Goal: Task Accomplishment & Management: Use online tool/utility

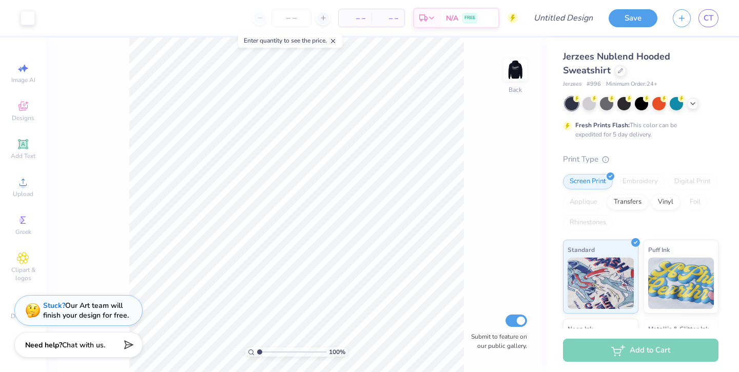
click at [518, 70] on img at bounding box center [515, 70] width 21 height 21
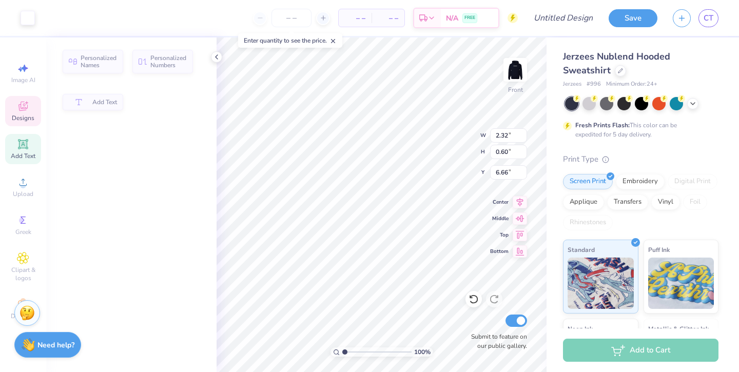
type input "2.32"
type input "0.60"
type input "6.66"
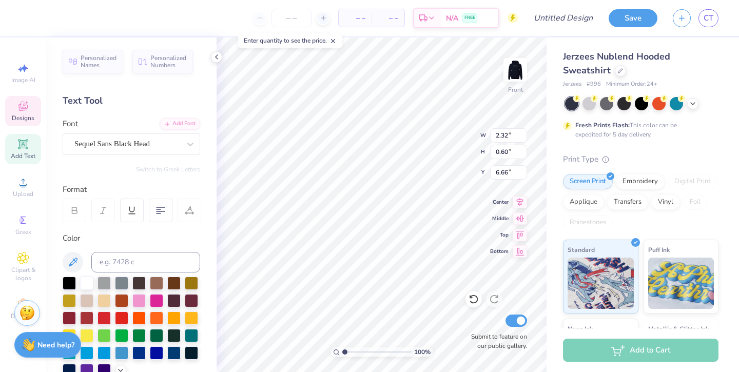
type textarea "Calfornia"
type textarea "[GEOGRAPHIC_DATA],"
type textarea "Sen"
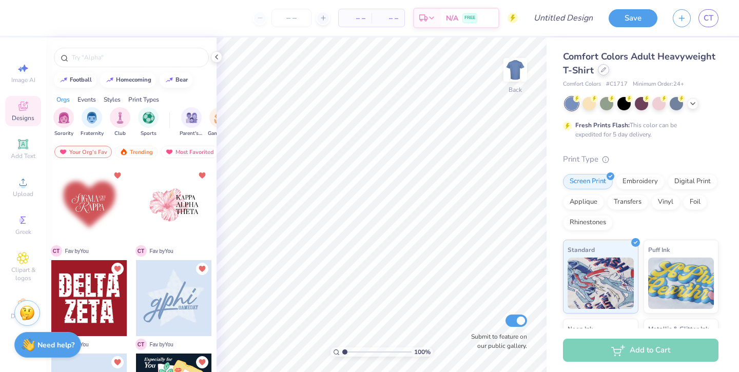
click at [603, 72] on icon at bounding box center [603, 69] width 5 height 5
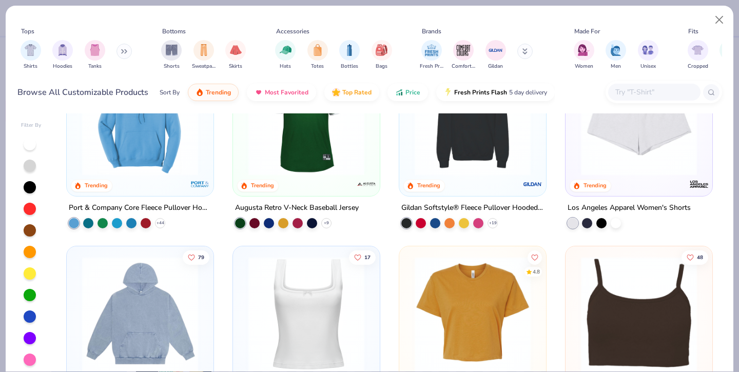
scroll to position [2043, 0]
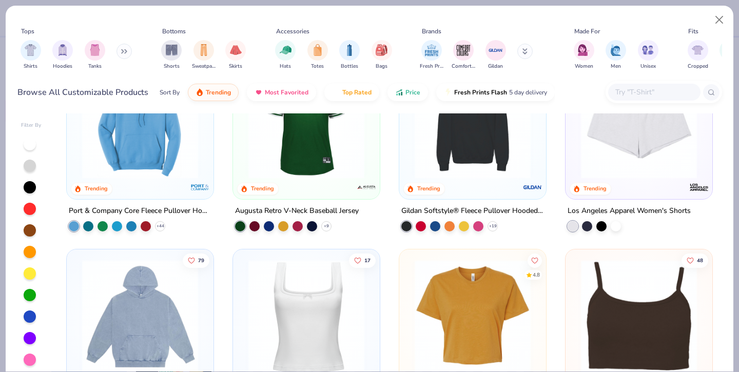
click at [464, 171] on img at bounding box center [473, 120] width 126 height 116
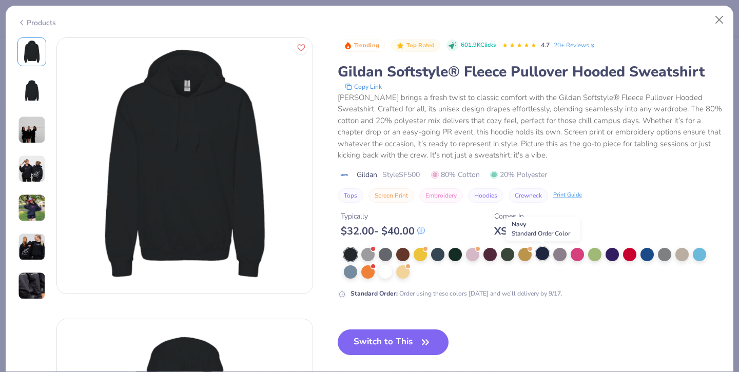
click at [545, 257] on div at bounding box center [542, 253] width 13 height 13
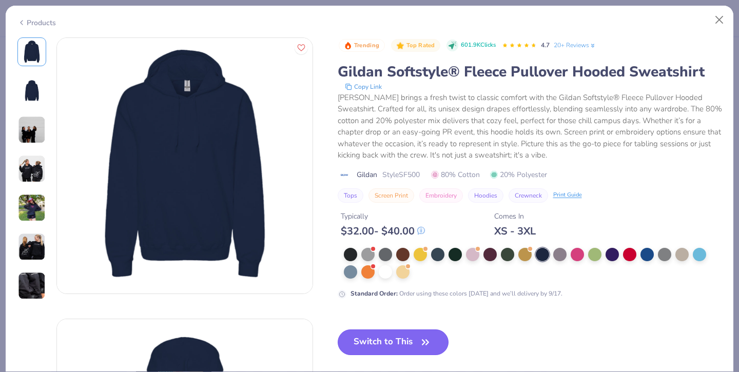
click at [379, 338] on button "Switch to This" at bounding box center [393, 343] width 111 height 26
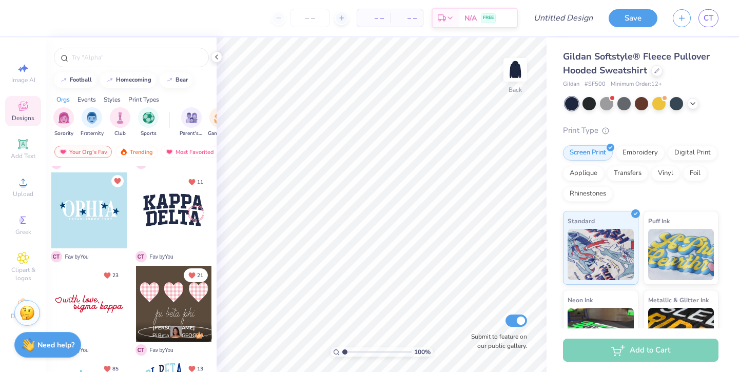
scroll to position [742, 0]
click at [638, 102] on div at bounding box center [641, 102] width 13 height 13
click at [696, 103] on icon at bounding box center [693, 103] width 8 height 8
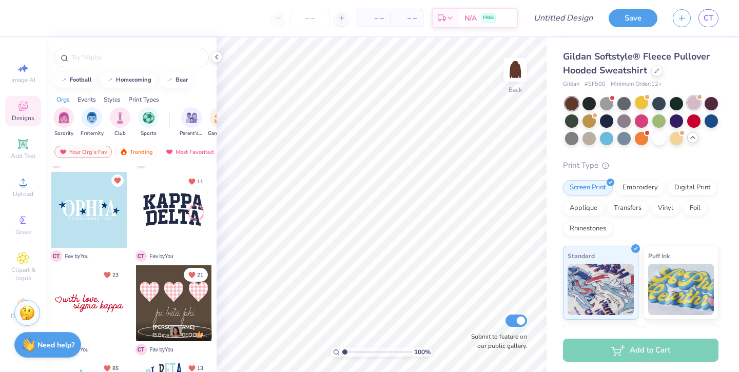
click at [697, 101] on div at bounding box center [694, 102] width 13 height 13
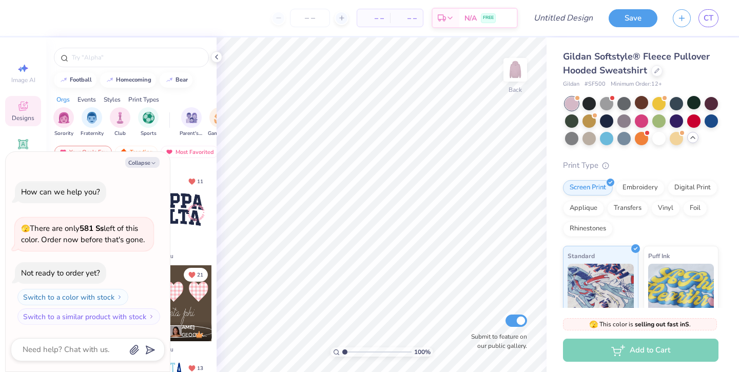
scroll to position [33, 0]
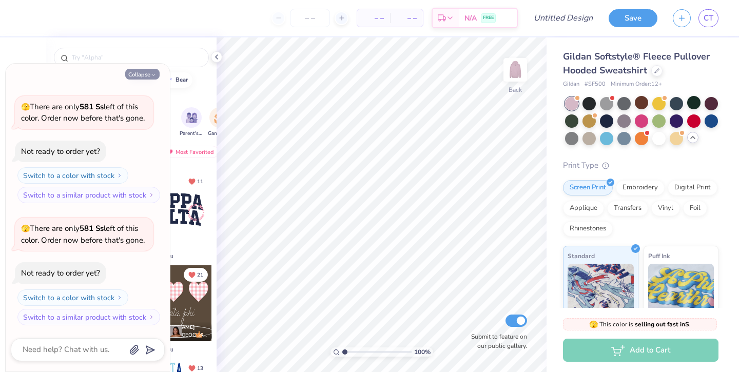
click at [148, 73] on button "Collapse" at bounding box center [142, 74] width 34 height 11
type textarea "x"
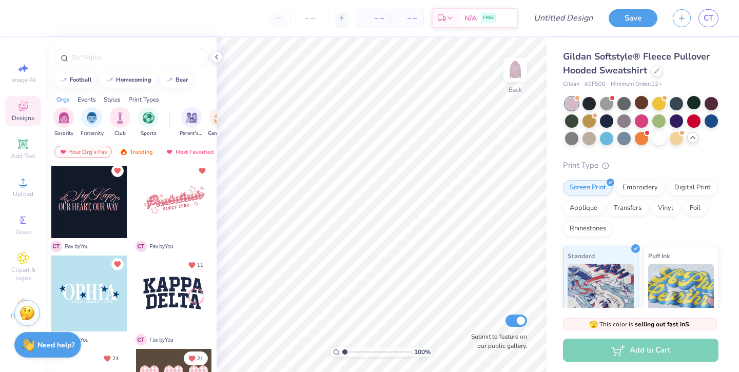
scroll to position [564, 0]
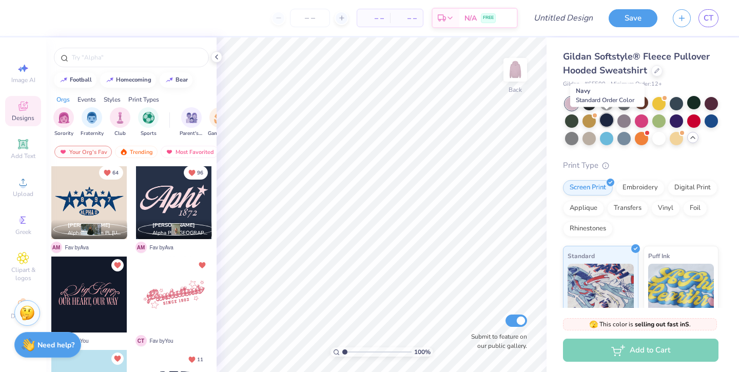
click at [603, 124] on div at bounding box center [606, 119] width 13 height 13
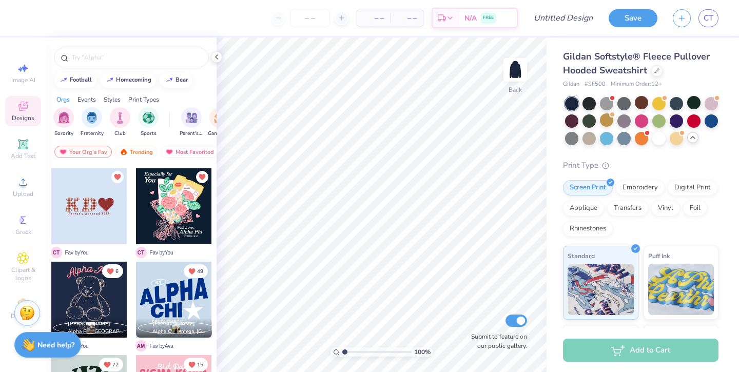
scroll to position [186, 0]
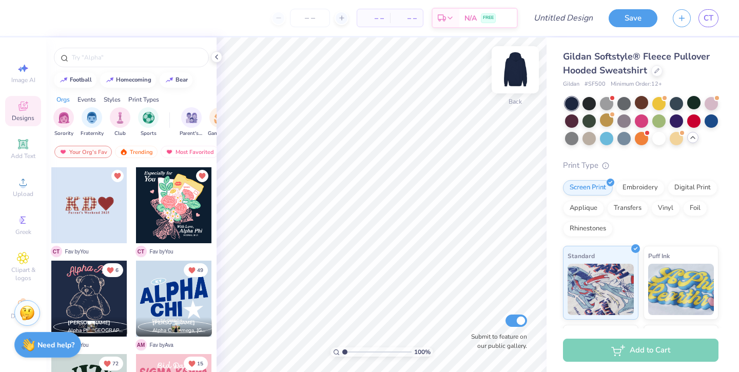
click at [513, 71] on img at bounding box center [515, 69] width 41 height 41
click at [169, 214] on div at bounding box center [174, 205] width 76 height 76
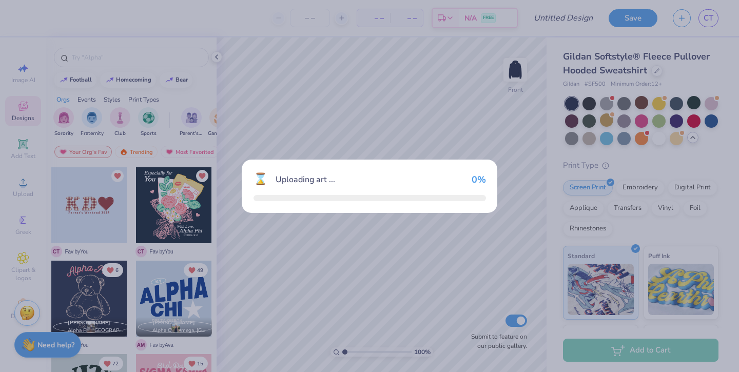
click at [168, 214] on div "⌛ Uploading art ... 0 %" at bounding box center [369, 186] width 739 height 372
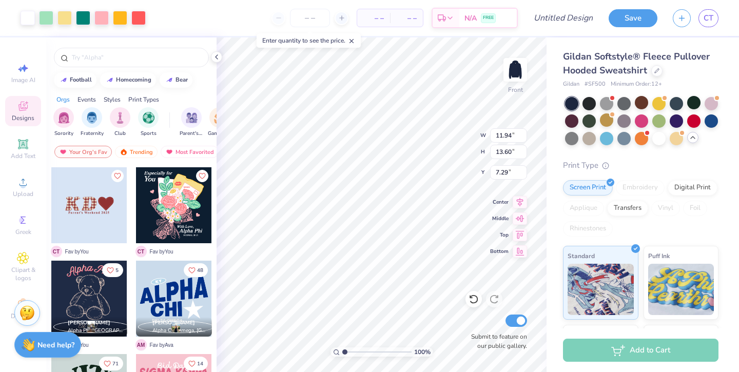
type input "7.29"
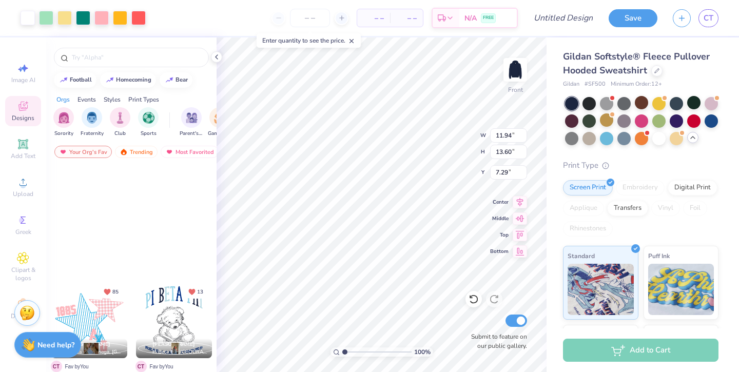
scroll to position [1438, 0]
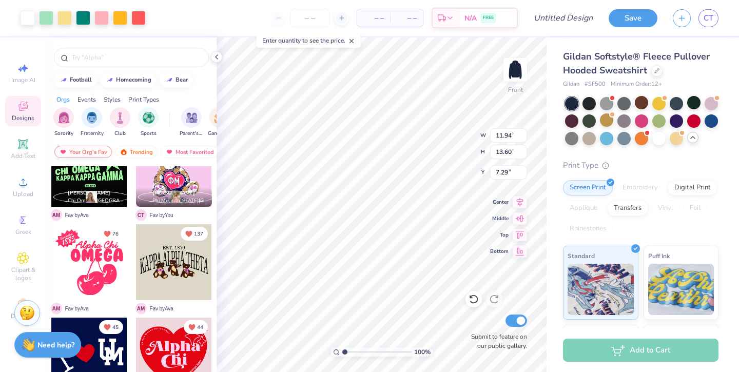
click at [93, 153] on div "Your Org's Fav" at bounding box center [83, 152] width 58 height 12
click at [122, 150] on img at bounding box center [124, 151] width 8 height 7
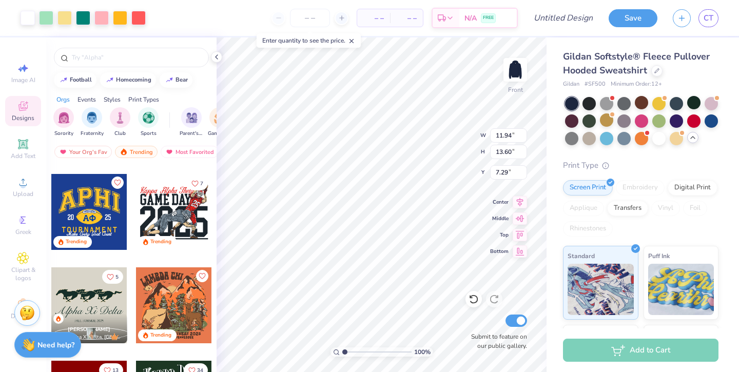
scroll to position [2355, 0]
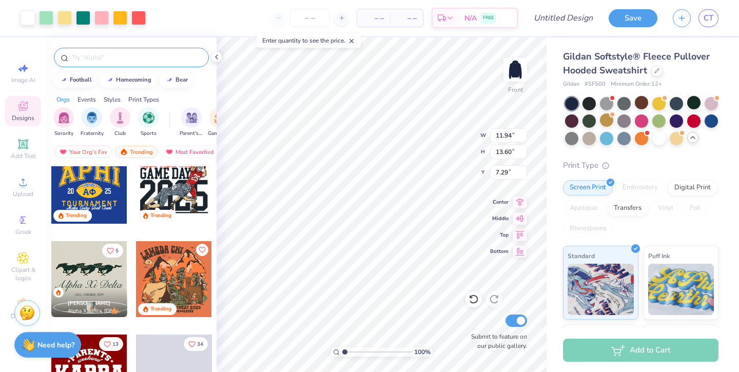
click at [126, 58] on input "text" at bounding box center [136, 57] width 131 height 10
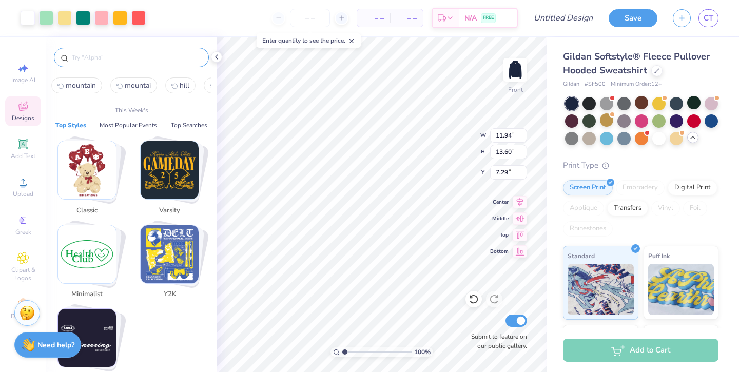
click at [101, 146] on img "Stack Card Button Classic" at bounding box center [87, 170] width 58 height 58
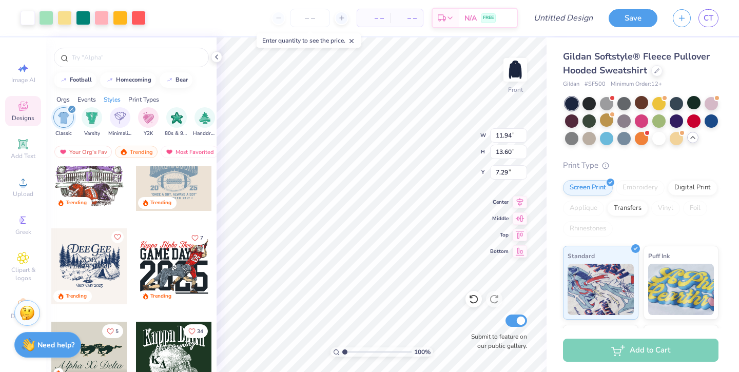
scroll to position [314, 0]
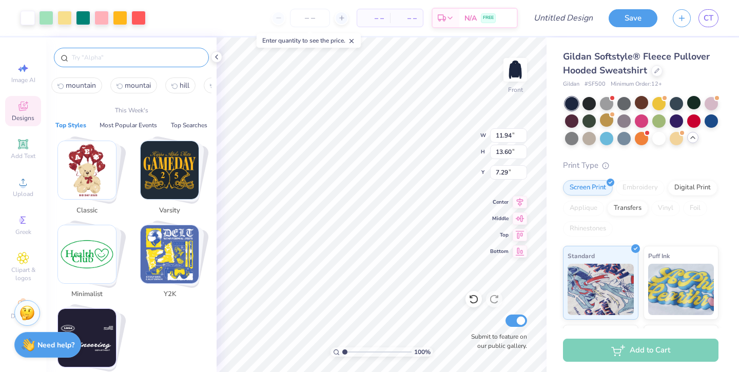
click at [177, 56] on input "text" at bounding box center [136, 57] width 131 height 10
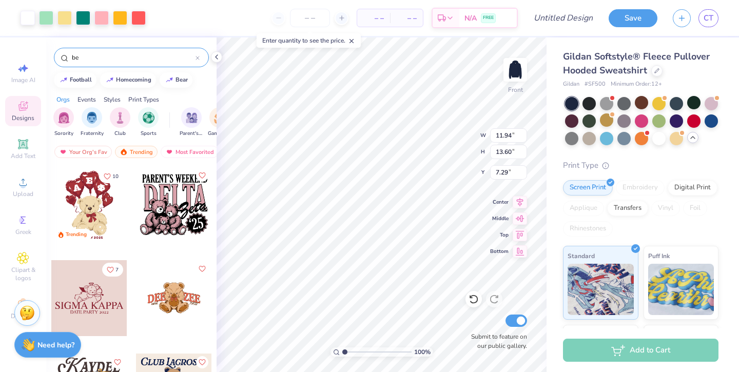
type input "b"
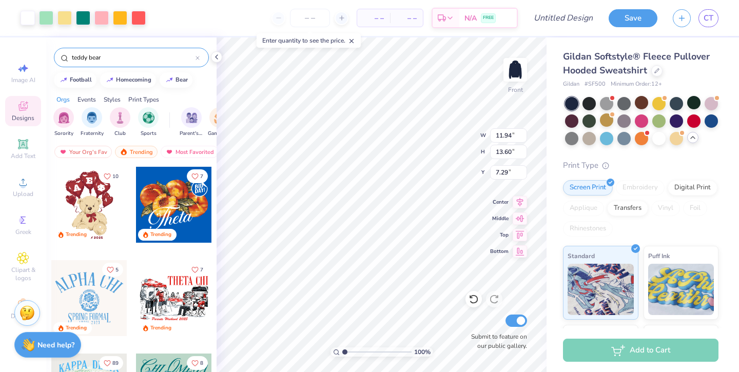
type input "teddy bear"
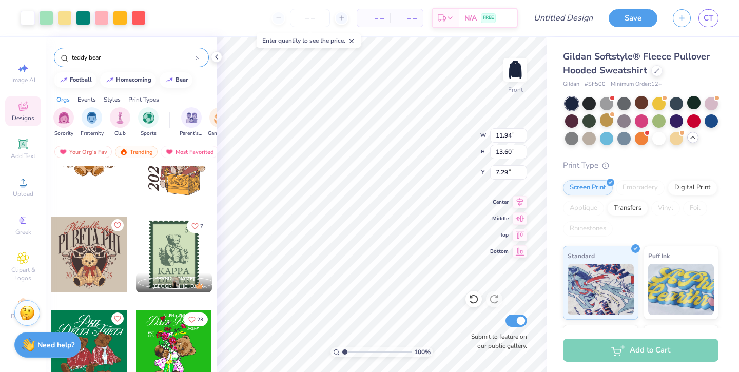
scroll to position [0, 0]
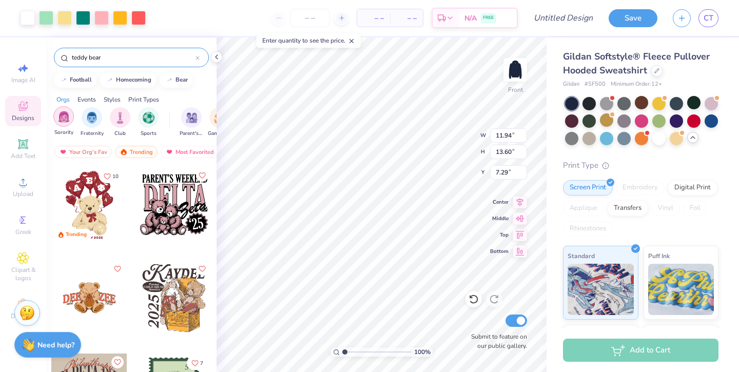
click at [65, 119] on img "filter for Sorority" at bounding box center [64, 117] width 12 height 12
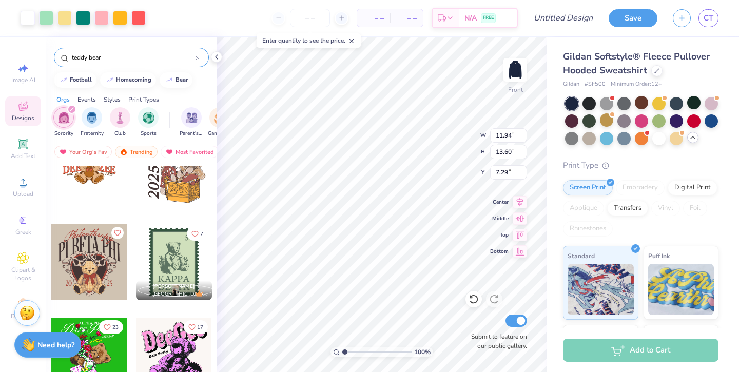
click at [198, 58] on icon at bounding box center [198, 58] width 4 height 4
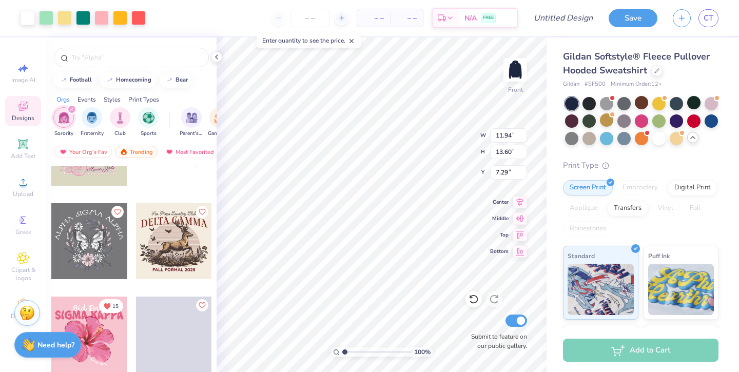
scroll to position [1884, 0]
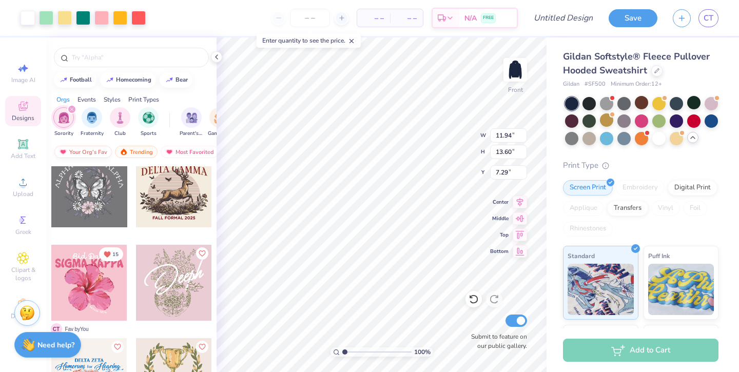
click at [93, 154] on div "Your Org's Fav" at bounding box center [83, 152] width 58 height 12
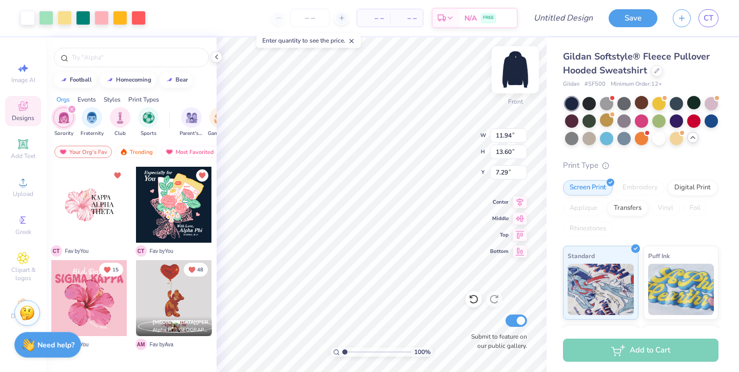
click at [518, 77] on img at bounding box center [515, 69] width 41 height 41
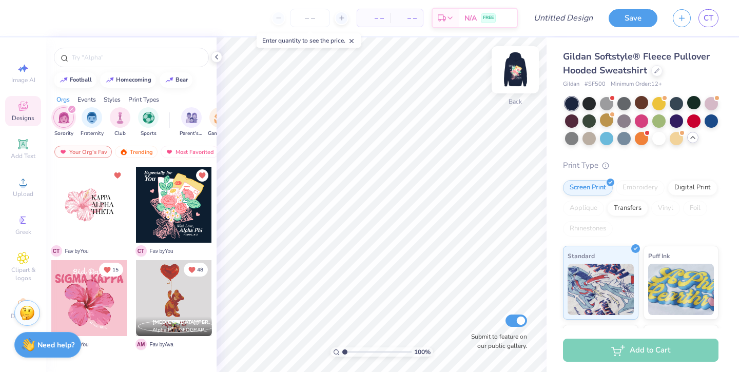
click at [512, 70] on img at bounding box center [515, 69] width 41 height 41
click at [514, 73] on img at bounding box center [515, 69] width 41 height 41
click at [98, 202] on div at bounding box center [89, 205] width 76 height 76
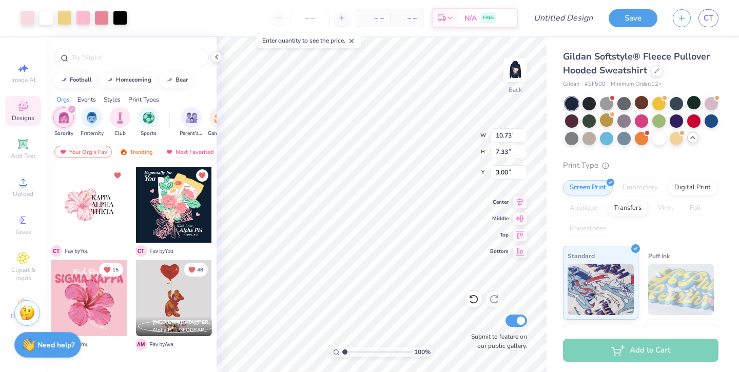
type input "5.03"
type input "3.44"
click at [105, 14] on div at bounding box center [101, 17] width 14 height 14
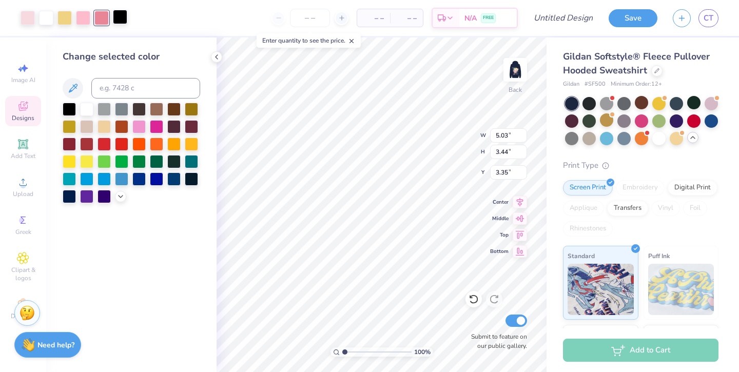
click at [120, 18] on div at bounding box center [120, 17] width 14 height 14
click at [89, 109] on div at bounding box center [86, 108] width 13 height 13
type input "3.00"
click at [102, 109] on div at bounding box center [104, 108] width 13 height 13
click at [85, 108] on div at bounding box center [86, 108] width 13 height 13
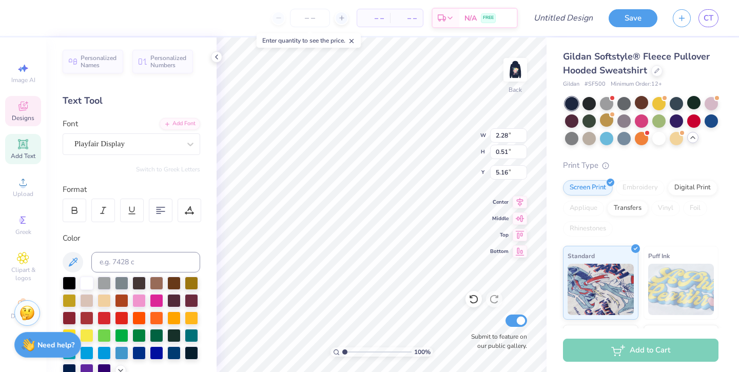
click at [432, 147] on div "100 % Back W 2.28 2.28 " H 0.51 0.51 " Y 5.16 5.16 " Center Middle Top Bottom S…" at bounding box center [382, 204] width 330 height 335
type input "2.01"
type input "0.49"
type input "3.71"
type input "2.17"
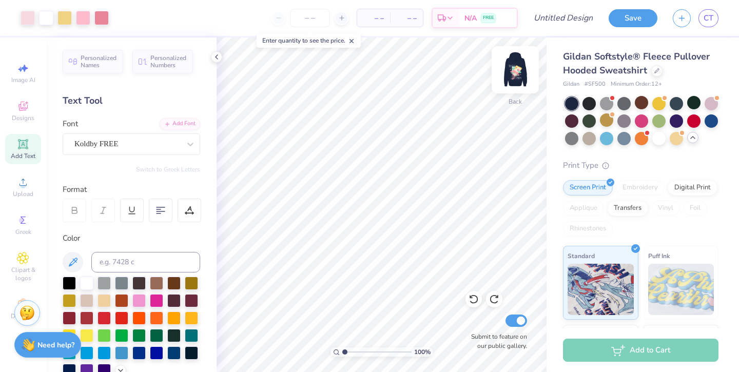
click at [520, 71] on img at bounding box center [515, 69] width 41 height 41
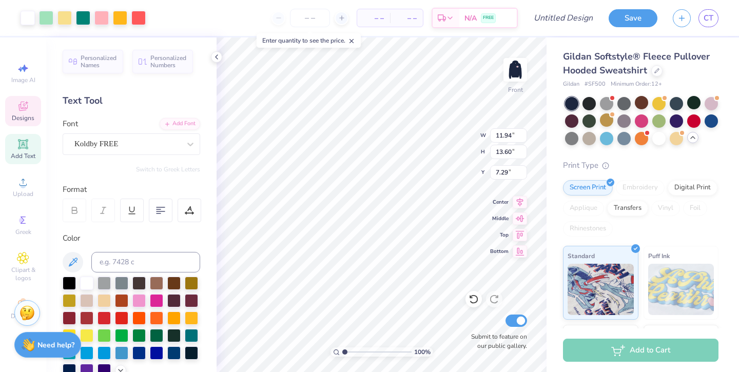
click at [25, 109] on icon at bounding box center [23, 107] width 8 height 7
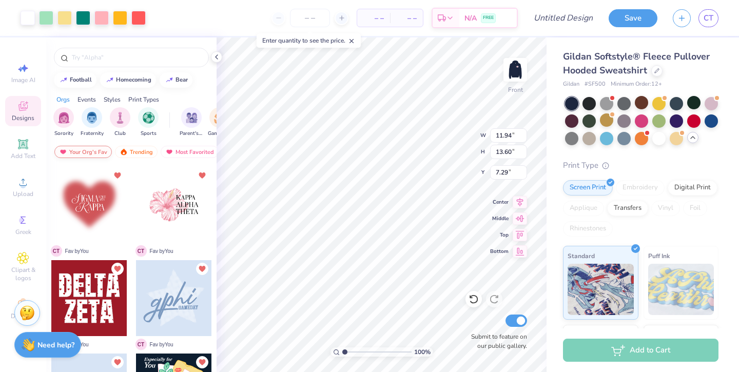
click at [82, 152] on div "Your Org's Fav" at bounding box center [83, 152] width 58 height 12
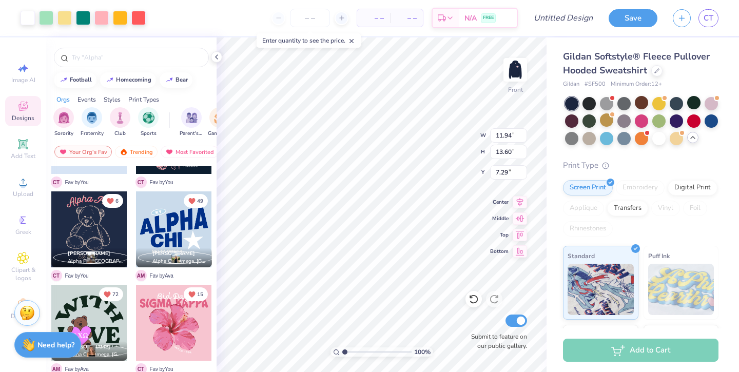
scroll to position [293, 0]
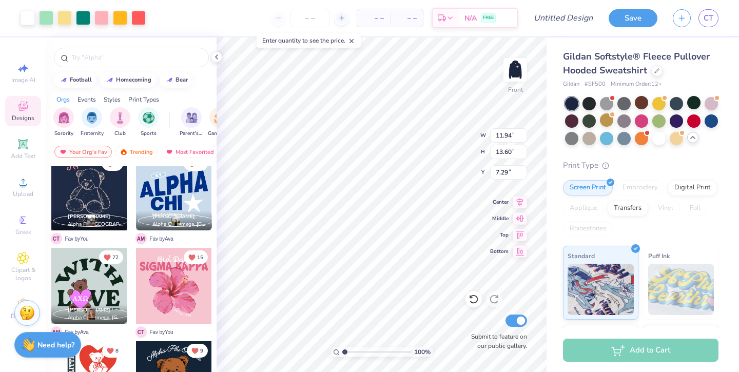
click at [101, 204] on div at bounding box center [89, 193] width 76 height 76
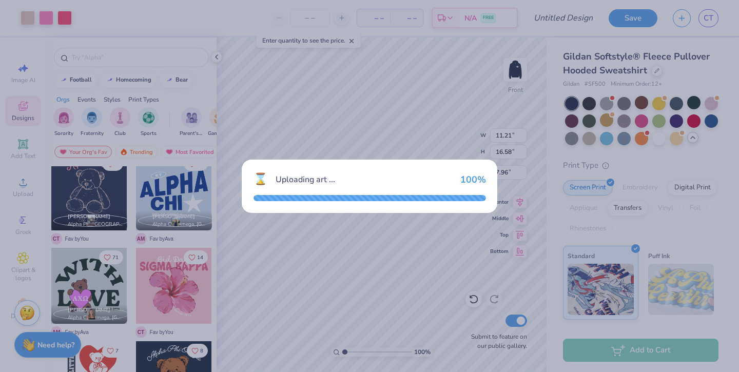
type input "11.21"
type input "16.58"
type input "7.96"
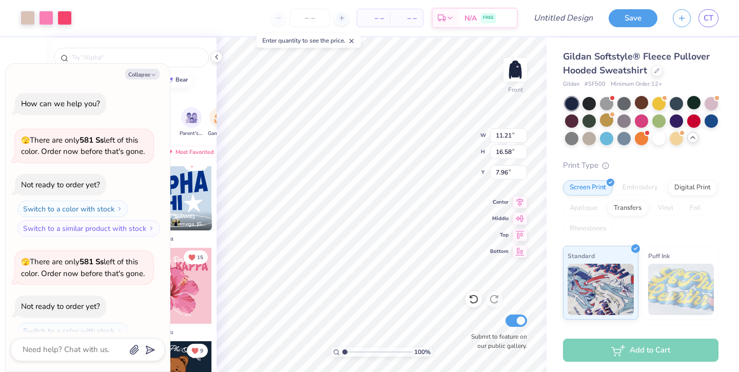
scroll to position [136, 0]
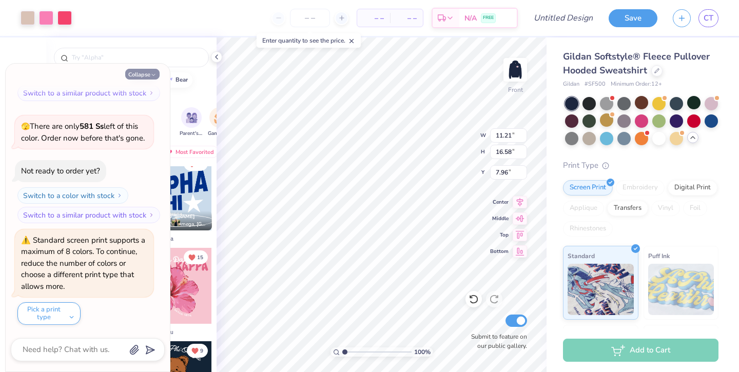
click at [152, 78] on icon "button" at bounding box center [153, 75] width 6 height 6
type textarea "x"
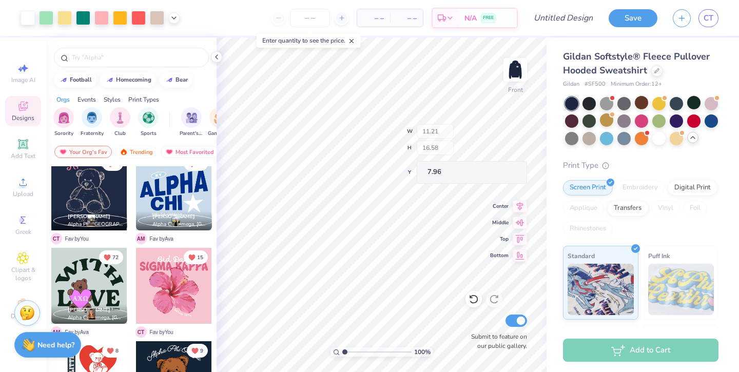
click at [468, 314] on div "100 % Front W 11.21 H 16.58 Y 7.96 Center Middle Top Bottom Submit to feature o…" at bounding box center [382, 204] width 330 height 335
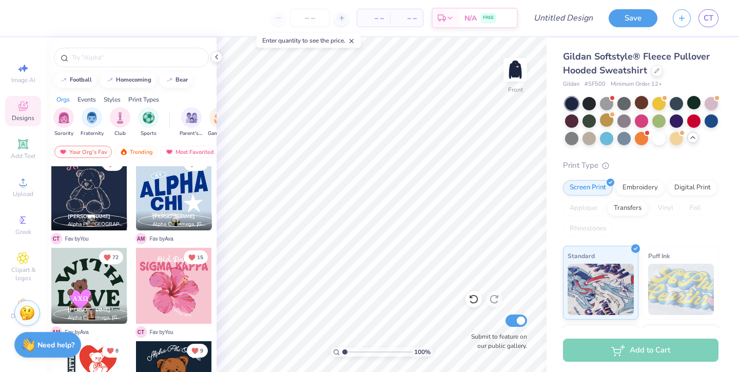
click at [87, 187] on div at bounding box center [89, 193] width 76 height 76
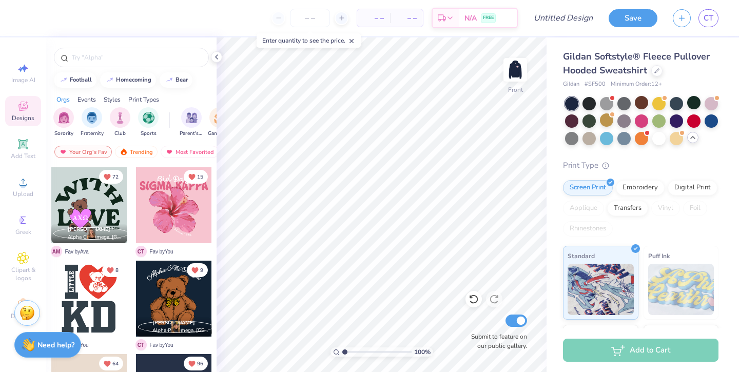
scroll to position [376, 0]
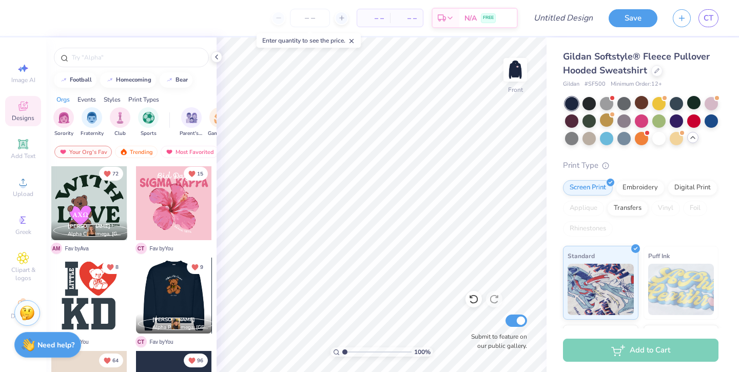
click at [136, 295] on div at bounding box center [98, 296] width 76 height 76
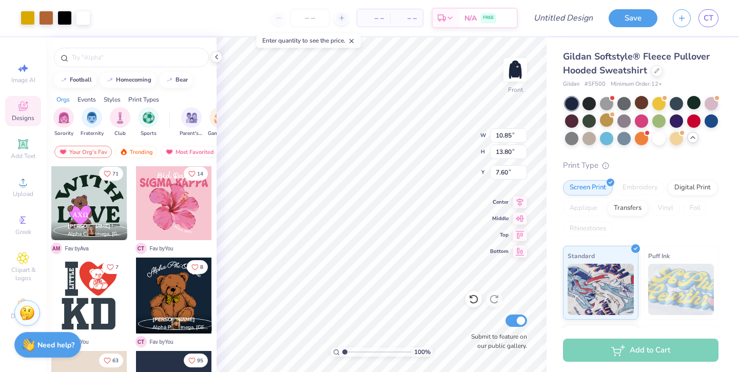
type input "10.85"
type input "13.80"
type input "7.60"
type input "6.00"
click at [25, 15] on div at bounding box center [28, 17] width 14 height 14
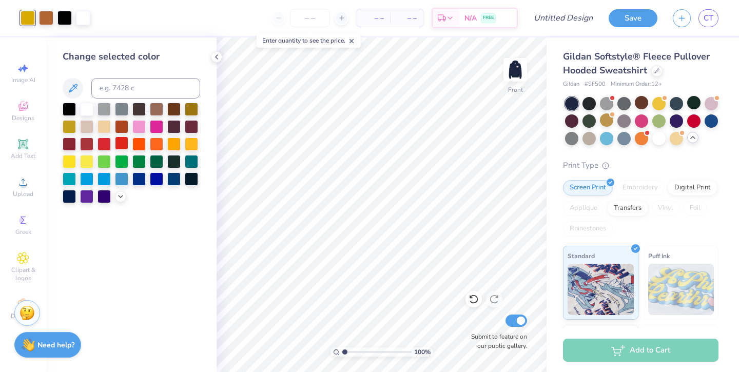
click at [121, 141] on div at bounding box center [121, 143] width 13 height 13
drag, startPoint x: 104, startPoint y: 144, endPoint x: 109, endPoint y: 146, distance: 5.5
click at [104, 144] on div at bounding box center [104, 143] width 13 height 13
click at [119, 193] on icon at bounding box center [121, 196] width 8 height 8
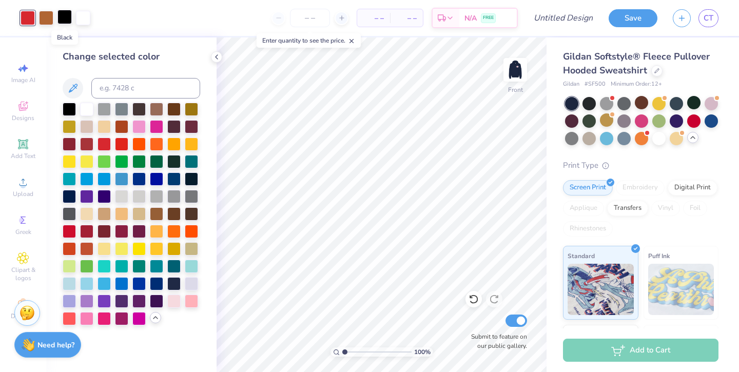
click at [63, 23] on div at bounding box center [65, 17] width 14 height 14
click at [119, 142] on div at bounding box center [121, 143] width 13 height 13
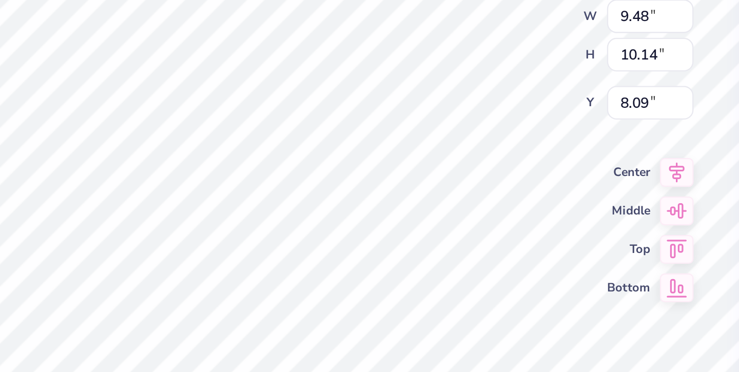
type input "9.48"
type input "10.14"
type input "8.09"
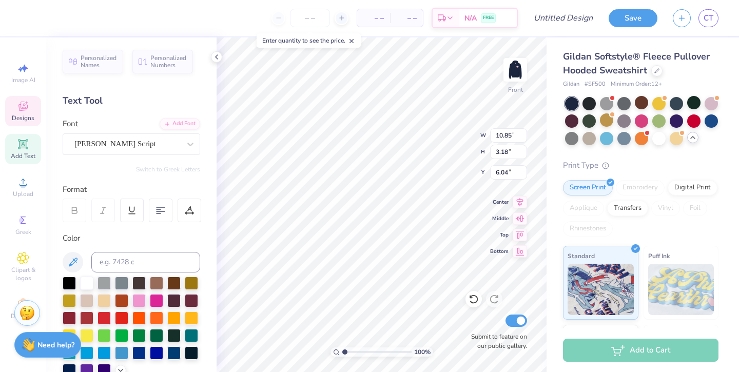
scroll to position [0, 0]
type textarea "f"
type textarea "Flintridge Sacred Heart"
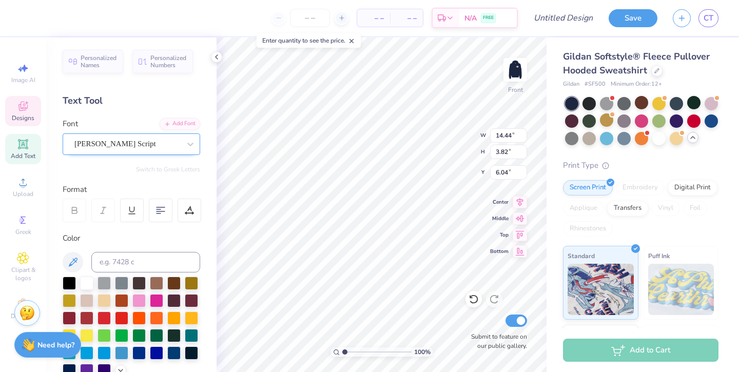
click at [181, 143] on div "Jimmy Script" at bounding box center [127, 144] width 108 height 16
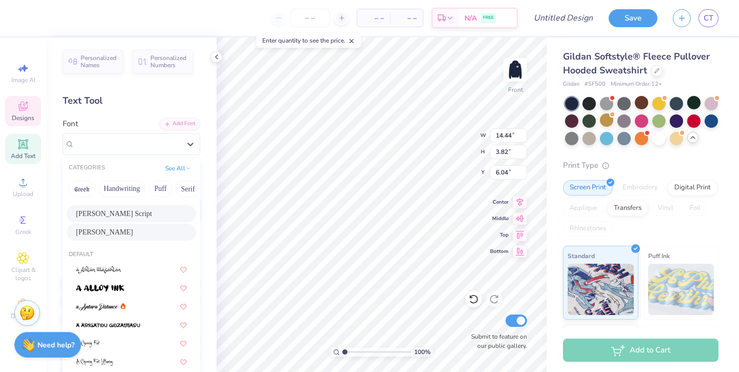
scroll to position [72, 0]
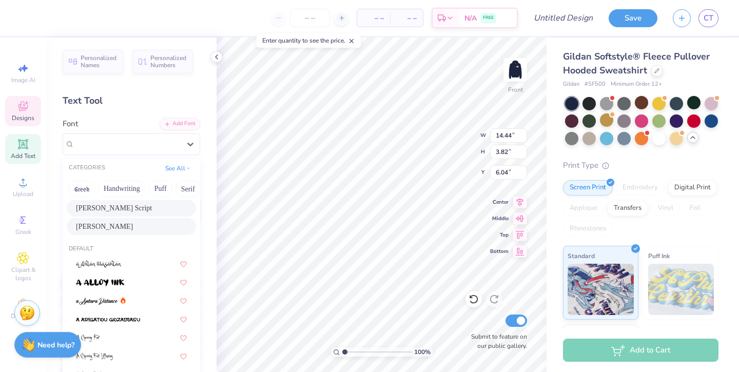
click at [133, 223] on div "Nickainley" at bounding box center [131, 226] width 111 height 11
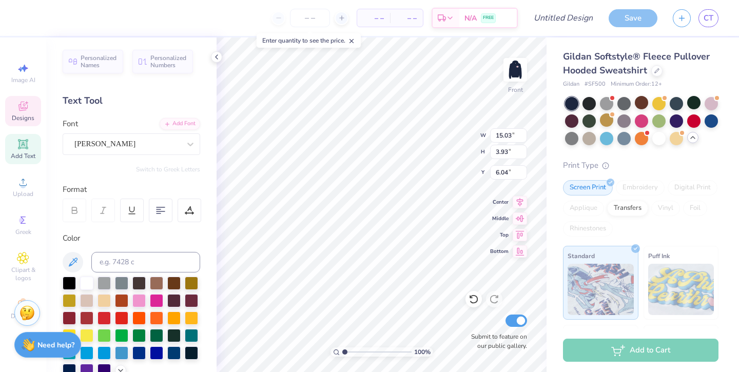
type input "15.03"
type input "3.93"
type textarea "E"
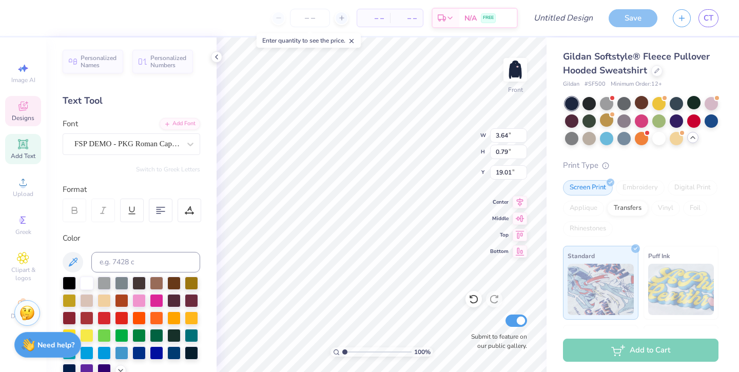
type textarea "seniors 2026"
click at [439, 129] on div "100 % Front W 3.64 3.64 " H 0.79 0.79 " Y 19.01 19.01 " Center Middle Top Botto…" at bounding box center [382, 204] width 330 height 335
click at [115, 140] on div "Nickainley" at bounding box center [127, 144] width 108 height 16
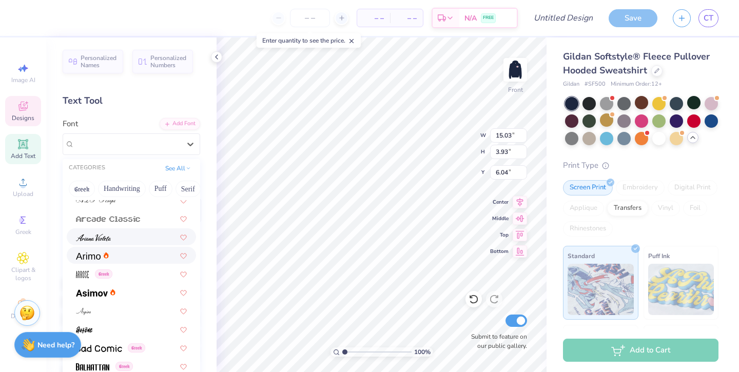
scroll to position [411, 0]
click at [119, 239] on div at bounding box center [131, 239] width 111 height 11
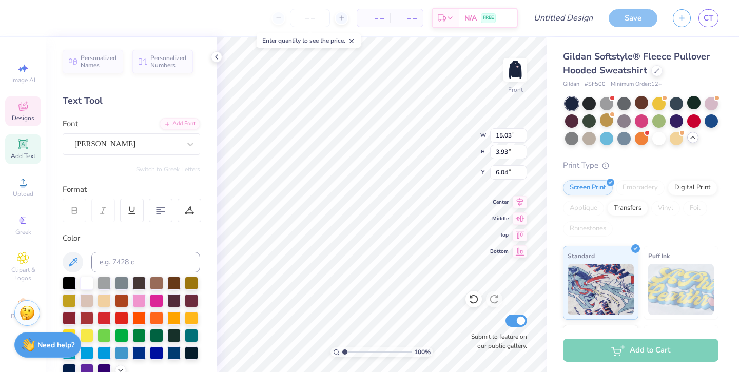
type input "11.91"
type input "3.33"
type input "6.34"
click at [118, 150] on div at bounding box center [127, 144] width 106 height 14
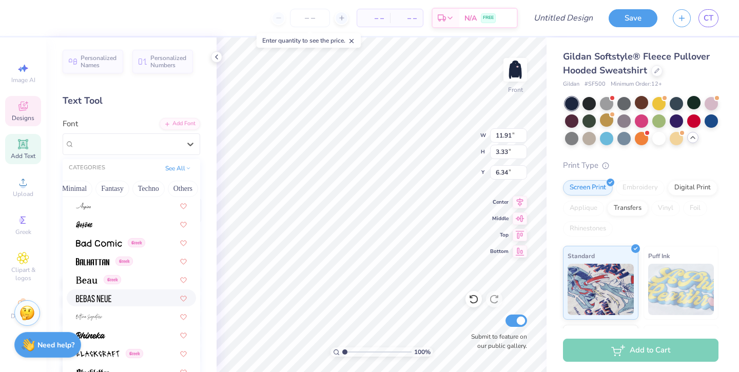
scroll to position [600, 0]
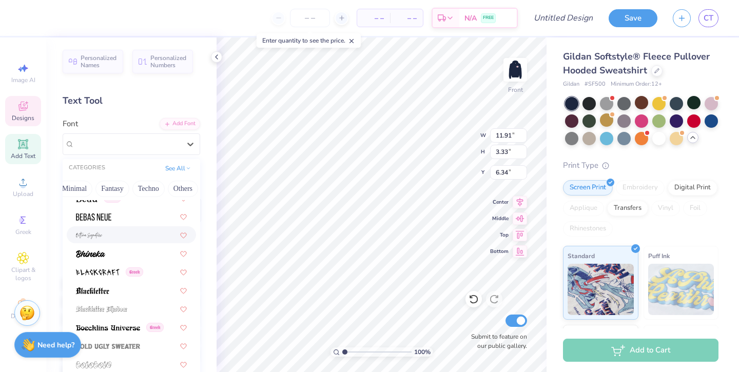
click at [122, 239] on div at bounding box center [131, 235] width 111 height 11
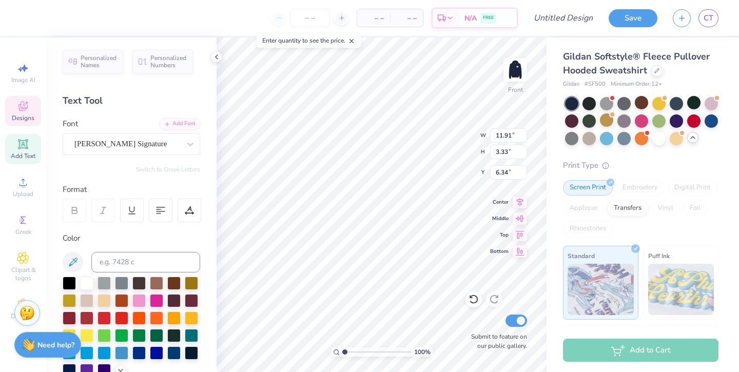
type input "15.02"
type input "3.90"
type input "6.05"
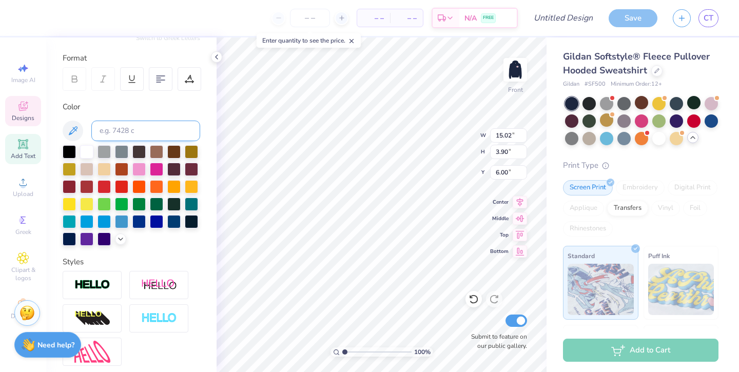
scroll to position [32, 0]
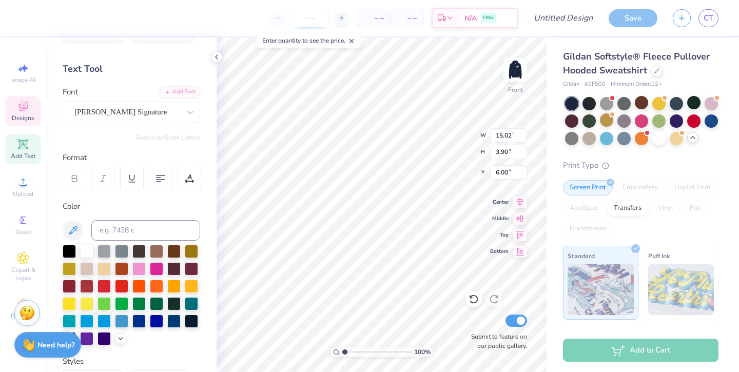
click at [313, 25] on input "number" at bounding box center [310, 18] width 40 height 18
click at [310, 17] on input "number" at bounding box center [310, 18] width 40 height 18
click at [309, 17] on input "number" at bounding box center [310, 18] width 40 height 18
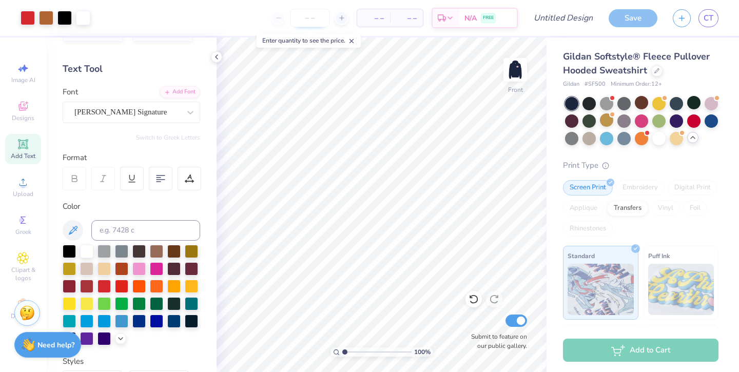
click at [309, 17] on input "number" at bounding box center [310, 18] width 40 height 18
type input "110"
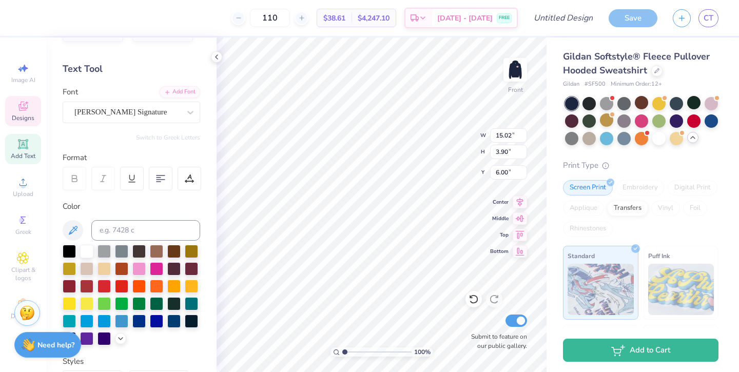
type input "12.06"
type input "3.13"
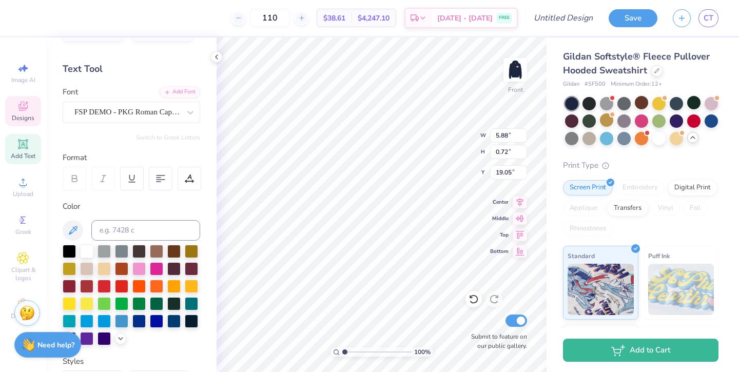
type textarea "Class of 2026"
click at [453, 127] on div "100 % Front W 5.88 5.88 " H 0.72 0.72 " Y 19.05 19.05 " Center Middle Top Botto…" at bounding box center [382, 204] width 330 height 335
click at [17, 117] on span "Designs" at bounding box center [23, 118] width 23 height 8
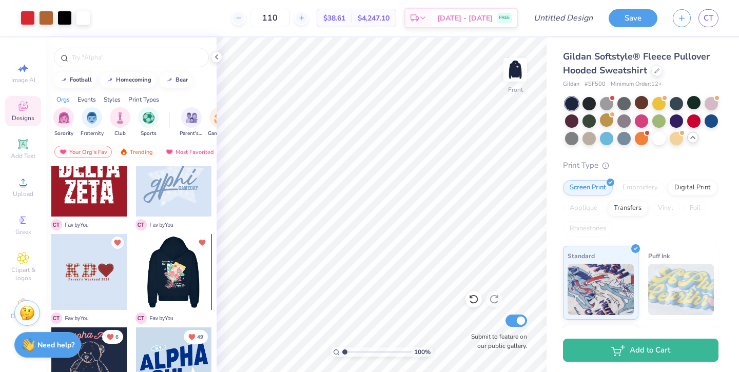
scroll to position [120, 0]
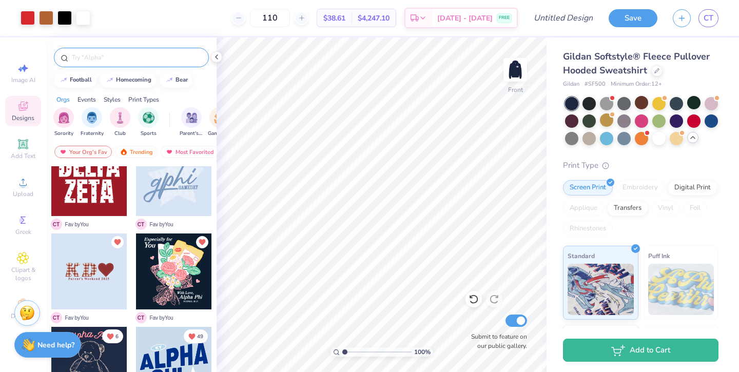
click at [133, 59] on input "text" at bounding box center [136, 57] width 131 height 10
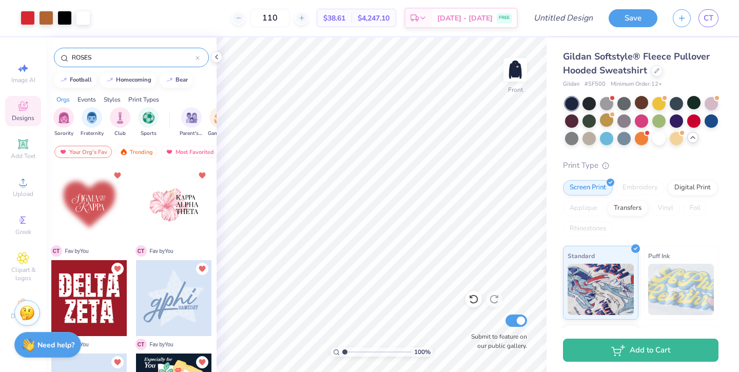
type input "ROSES"
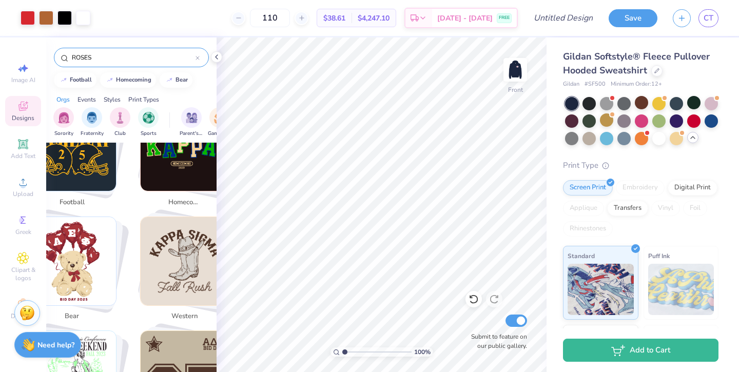
scroll to position [344, 0]
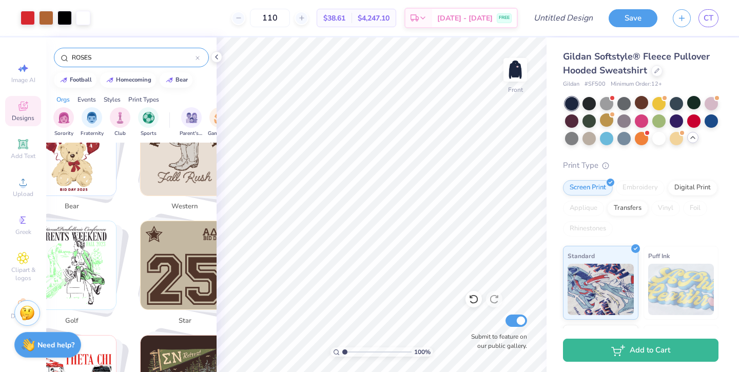
click at [200, 55] on div "ROSES" at bounding box center [131, 58] width 155 height 20
click at [197, 55] on div at bounding box center [198, 57] width 4 height 9
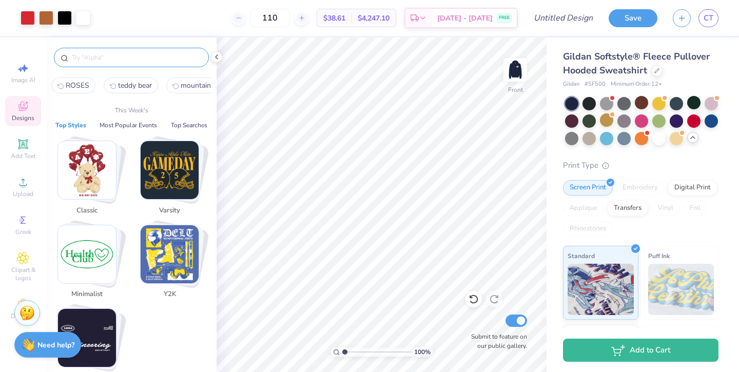
click at [181, 58] on input "text" at bounding box center [136, 57] width 131 height 10
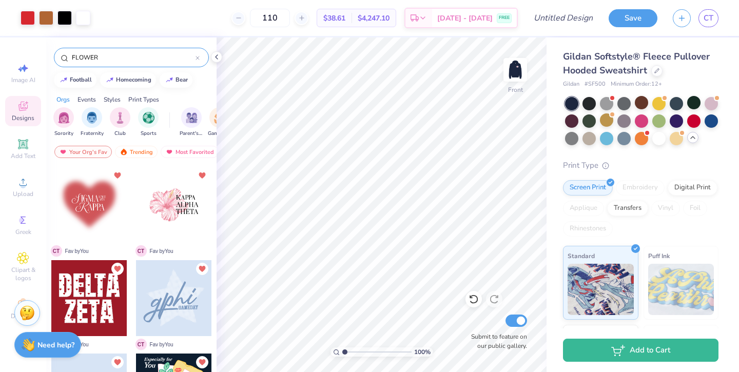
type input "FLOWER"
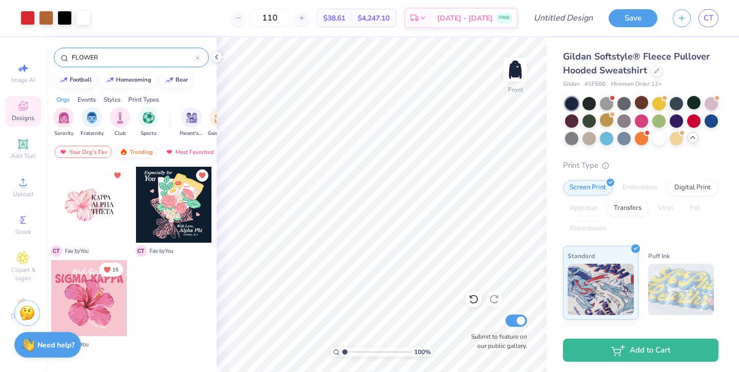
click at [138, 152] on div "Trending" at bounding box center [136, 152] width 43 height 12
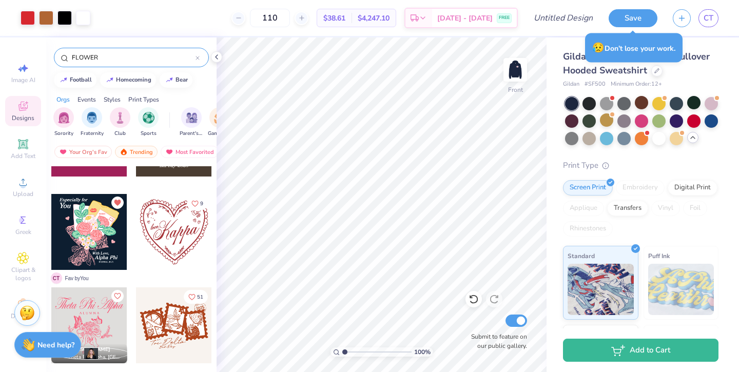
scroll to position [337, 0]
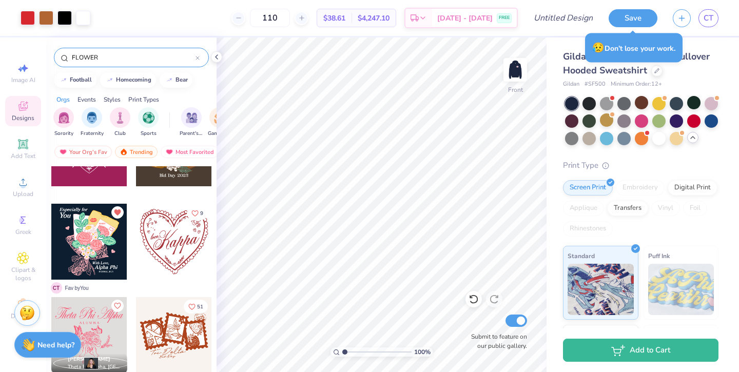
click at [88, 234] on div at bounding box center [89, 242] width 76 height 76
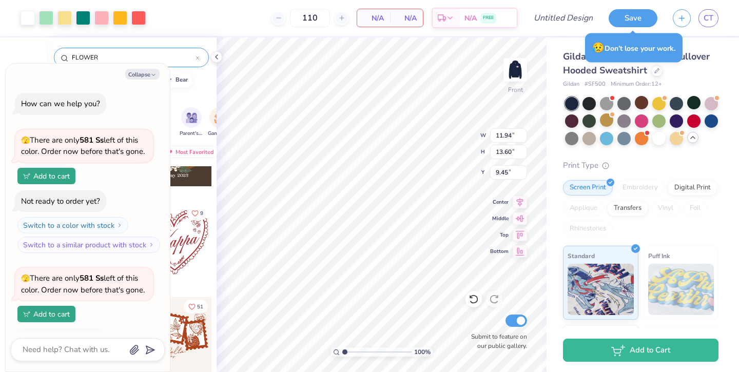
scroll to position [270, 0]
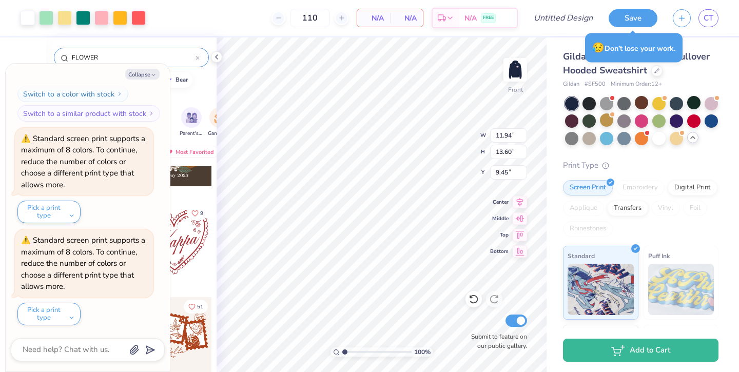
type textarea "x"
